Goal: Task Accomplishment & Management: Complete application form

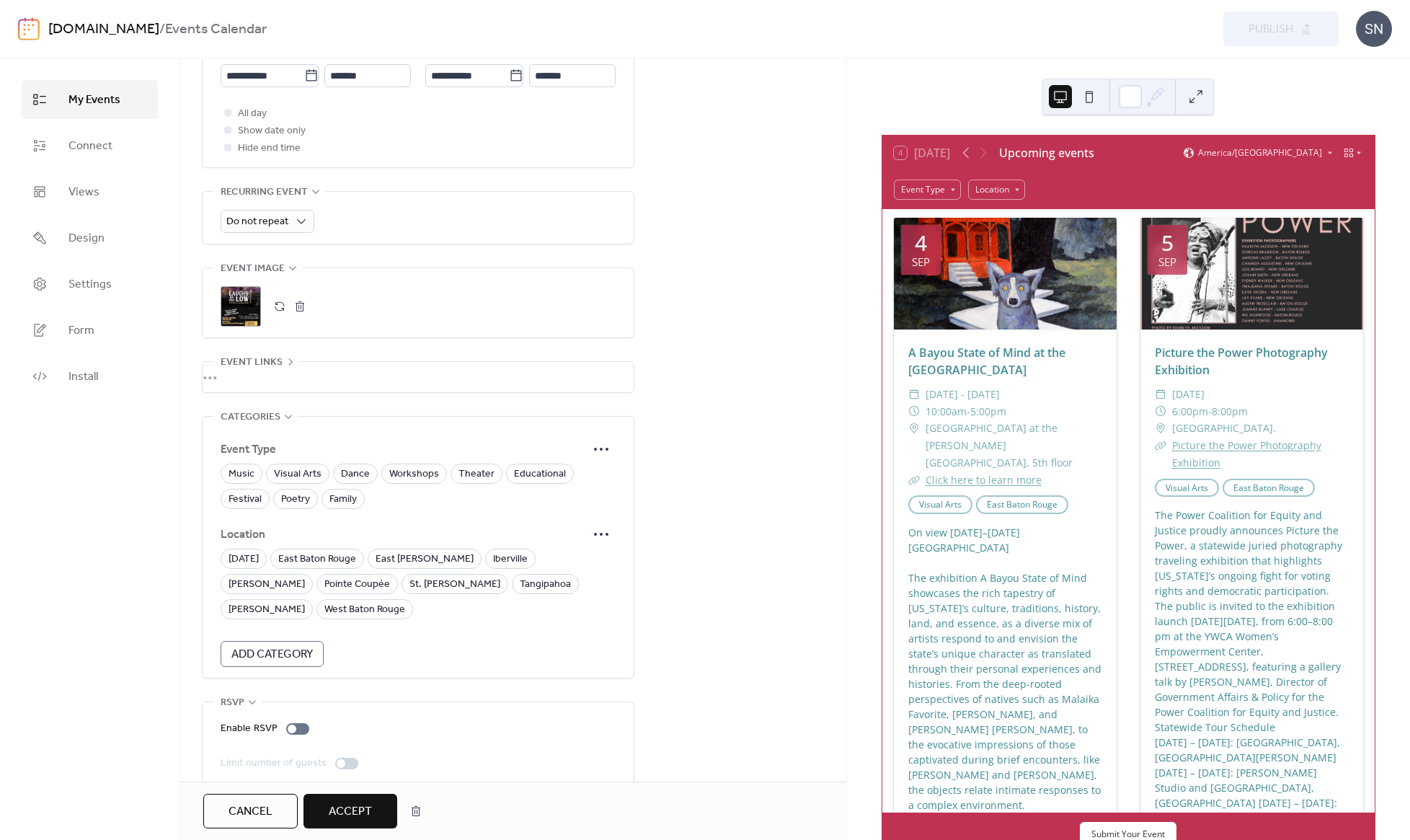
scroll to position [645, 0]
click at [607, 451] on circle at bounding box center [607, 449] width 3 height 3
click at [593, 489] on div "Edit" at bounding box center [581, 485] width 71 height 23
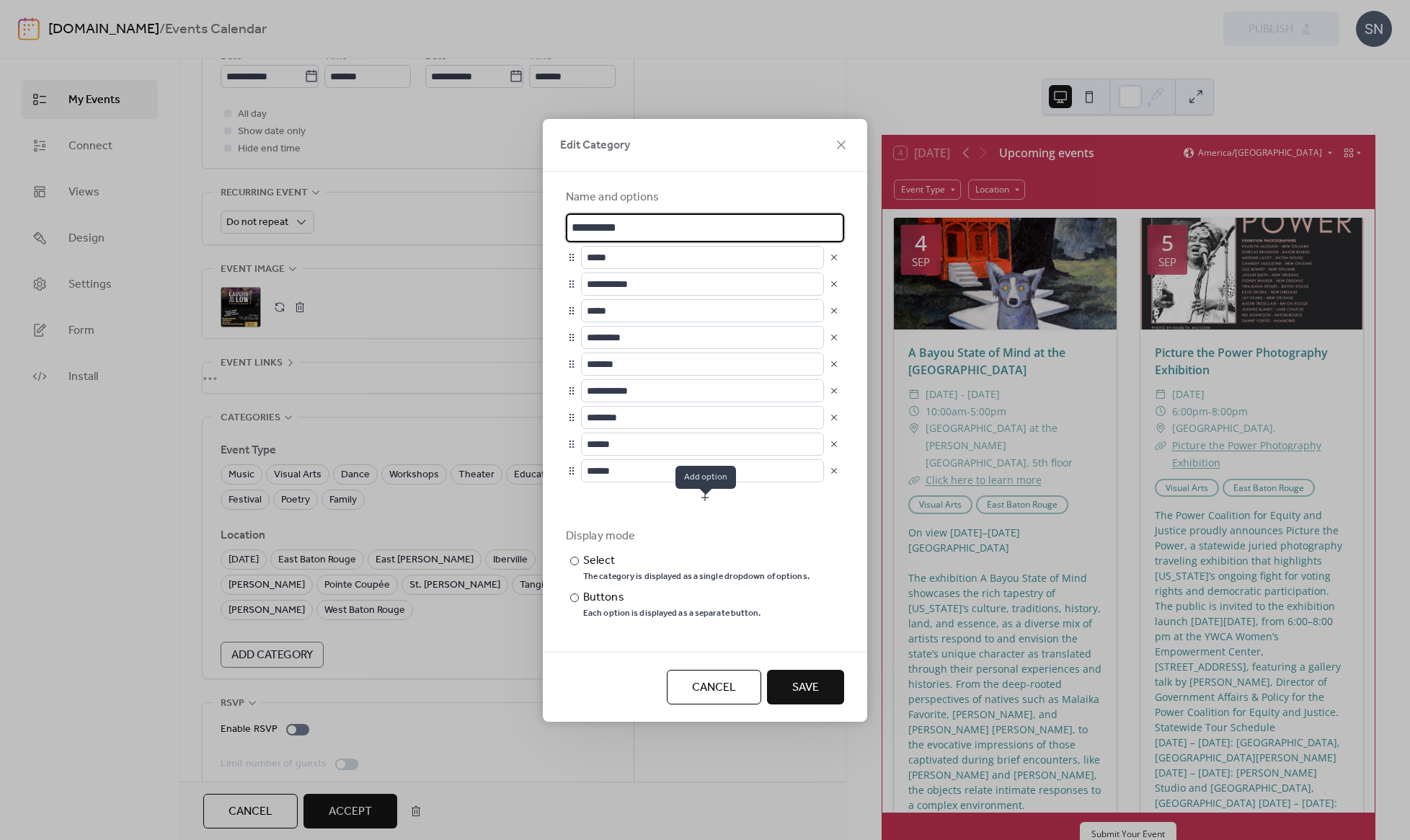
click at [701, 509] on button "button" at bounding box center [705, 497] width 278 height 23
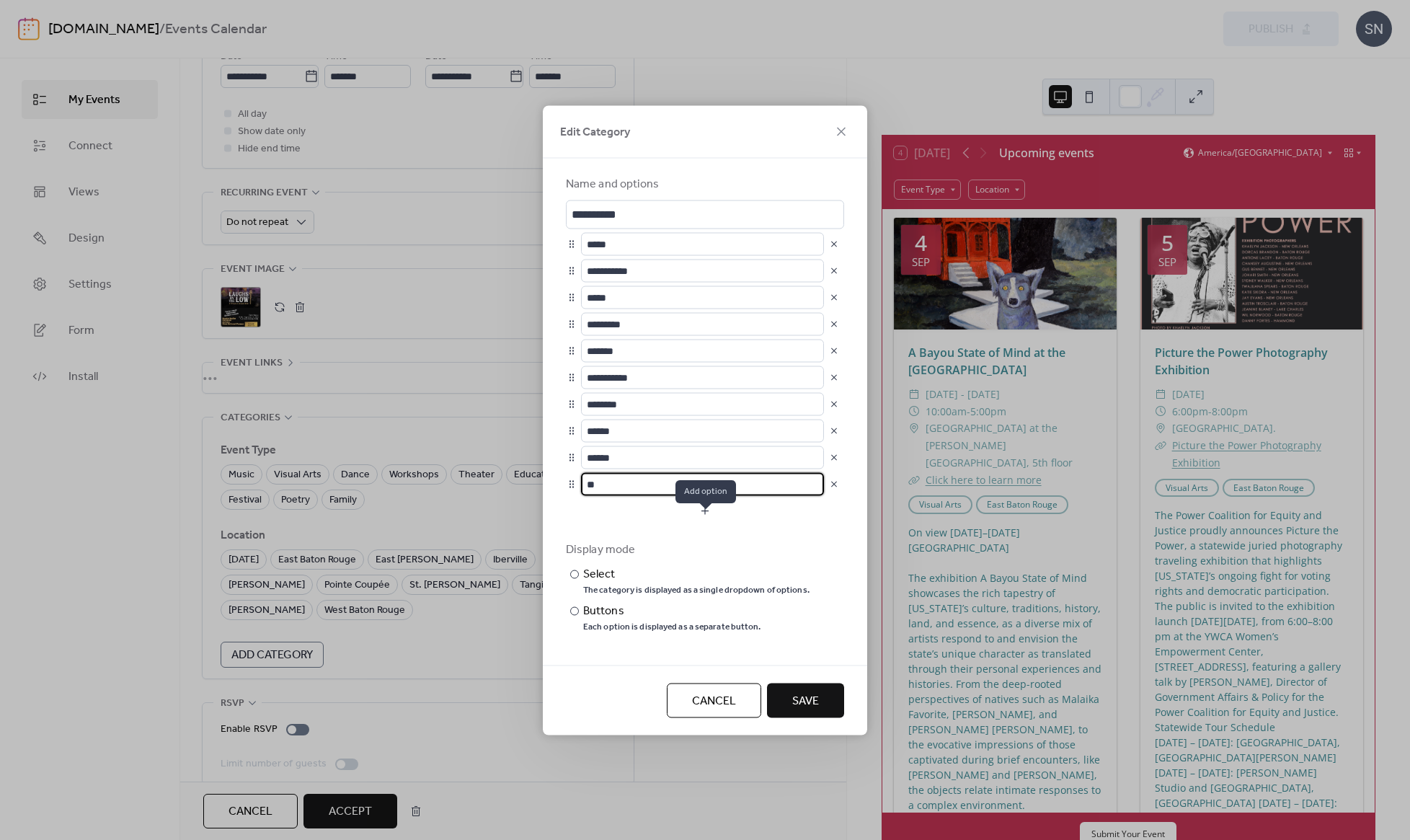
type input "*"
type input "******"
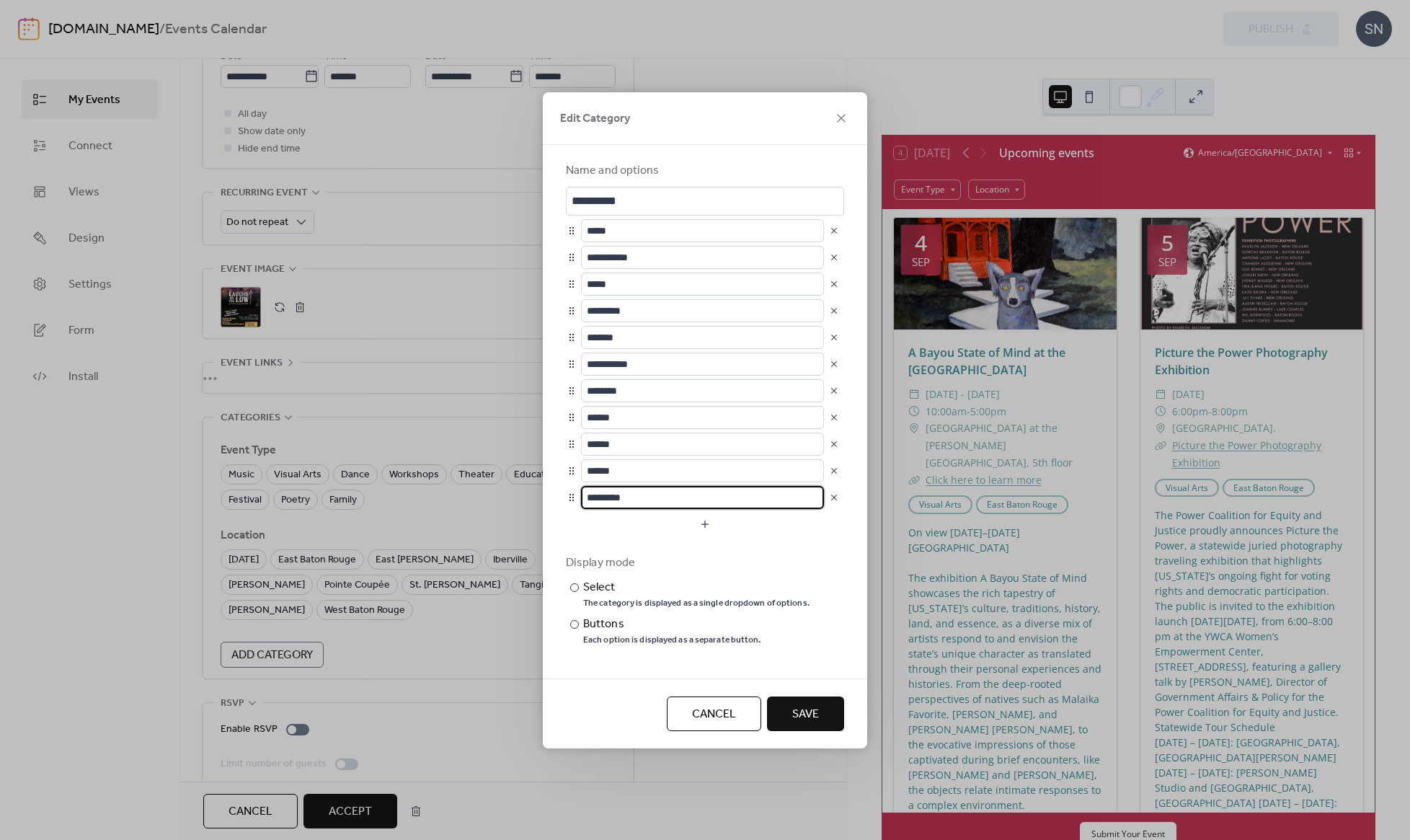
click at [829, 508] on button "button" at bounding box center [834, 497] width 20 height 20
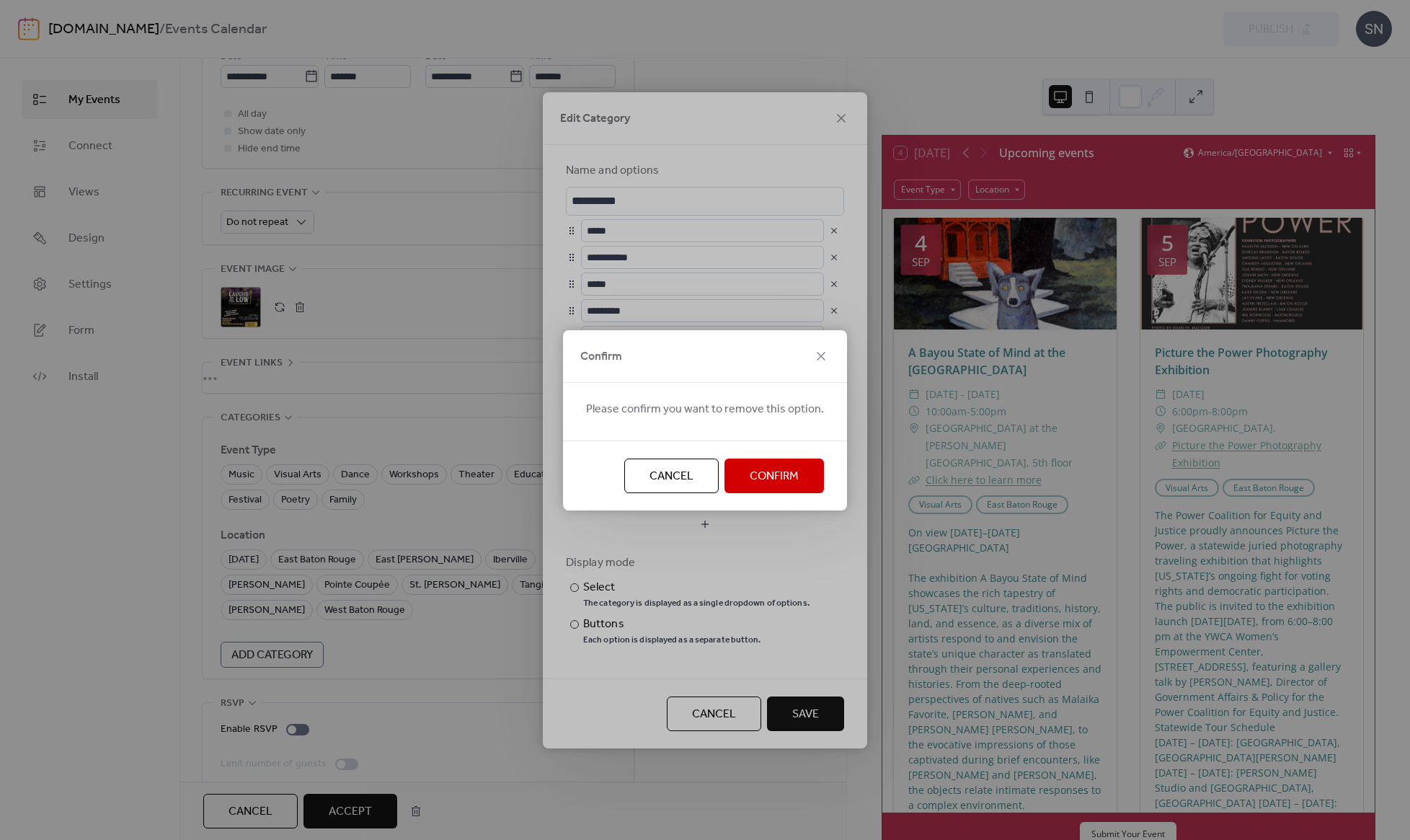
click at [764, 478] on span "Confirm" at bounding box center [774, 476] width 49 height 17
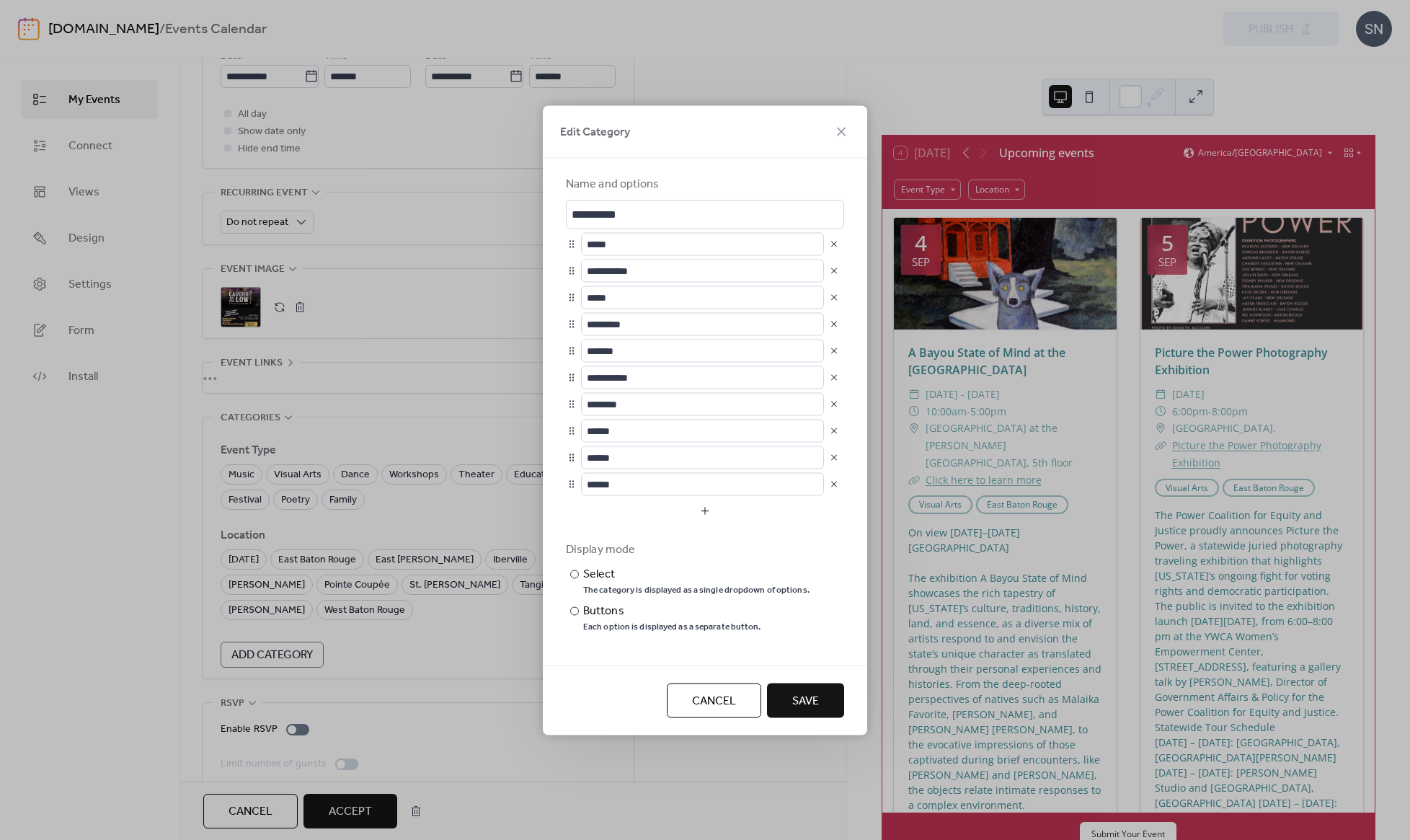
click at [801, 702] on button "Save" at bounding box center [806, 700] width 77 height 35
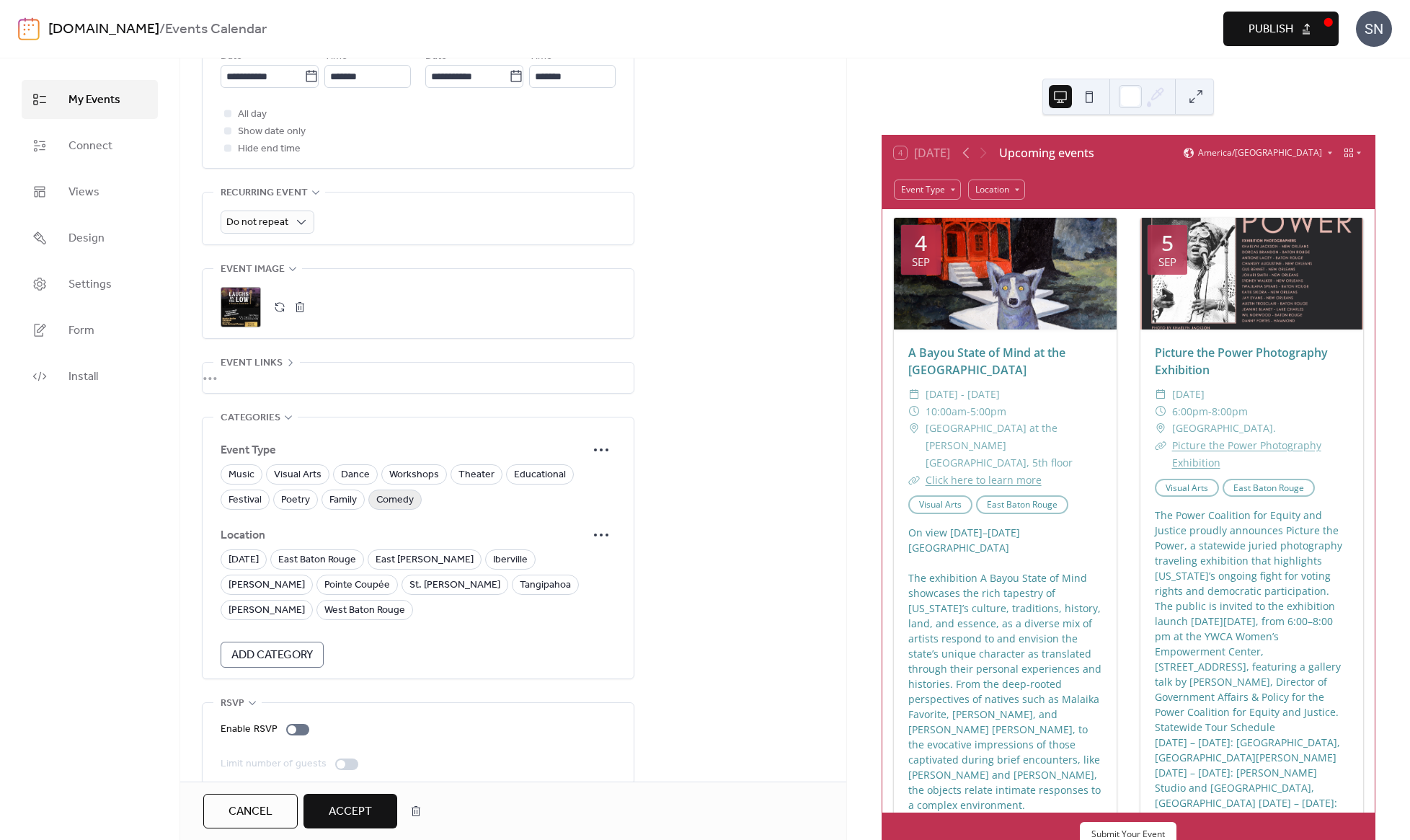
click at [397, 509] on span "Comedy" at bounding box center [395, 500] width 38 height 17
click at [349, 561] on span "East Baton Rouge" at bounding box center [316, 560] width 78 height 17
click at [350, 804] on span "Accept" at bounding box center [350, 812] width 43 height 17
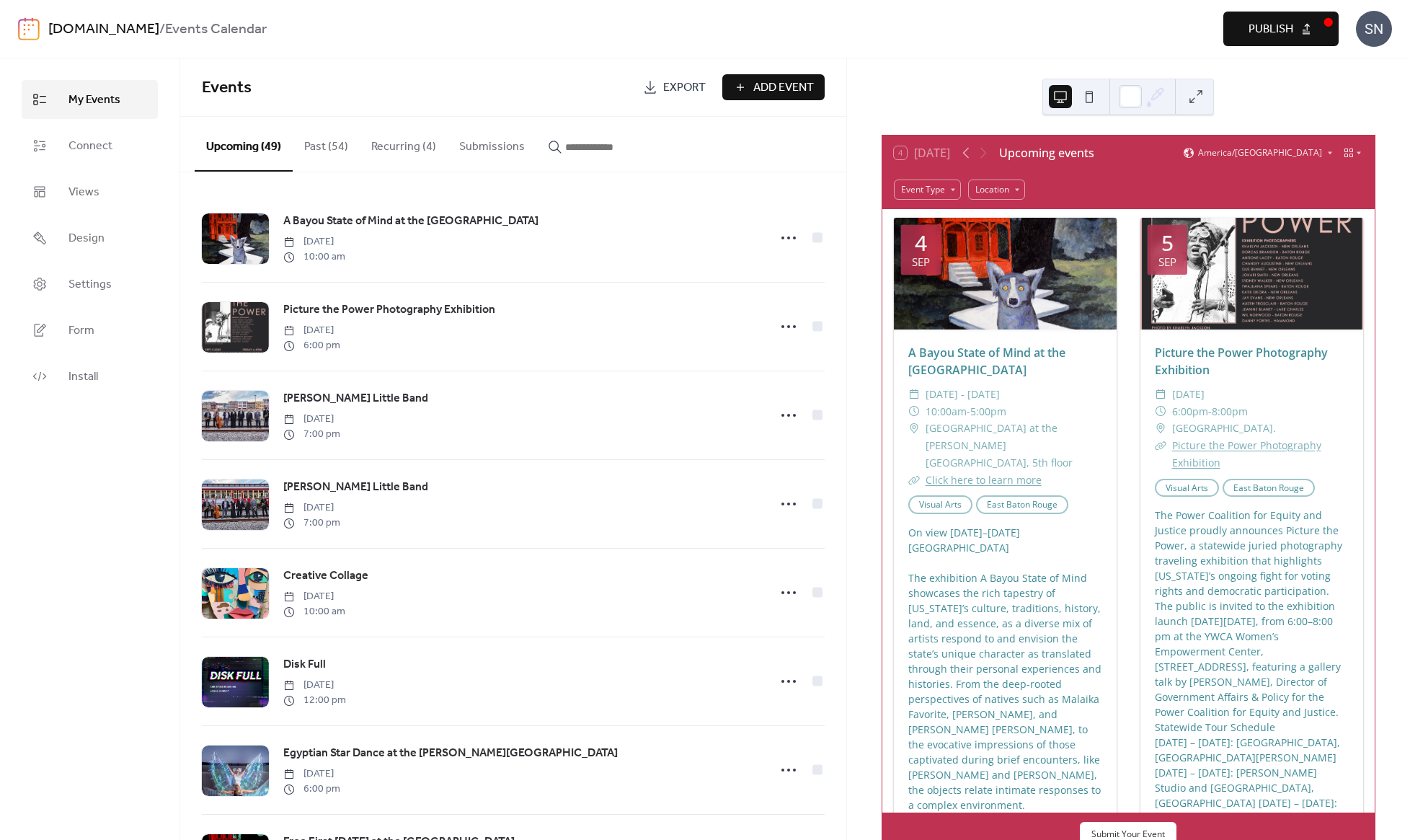
click at [1310, 21] on button "Publish" at bounding box center [1282, 29] width 115 height 35
